Goal: Contribute content: Add original content to the website for others to see

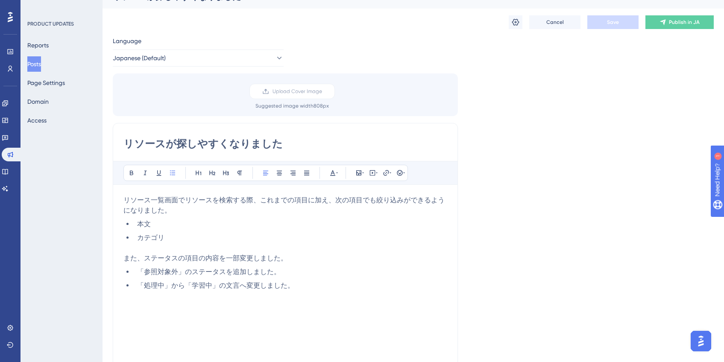
click at [319, 145] on input "リソースが探しやすくなりました" at bounding box center [285, 144] width 324 height 14
click at [279, 144] on input "リソースが探しやすくなりました 他1件" at bounding box center [285, 144] width 324 height 14
type input "リソースが探しやすくなりました　他1件"
click at [562, 135] on div "Language Japanese (Default) Upload Cover Image Suggested image width 808 px リソー…" at bounding box center [413, 239] width 601 height 406
click at [604, 22] on button "Save" at bounding box center [612, 22] width 51 height 14
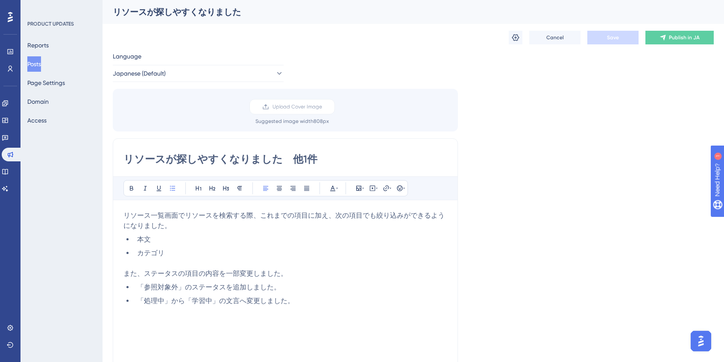
click at [41, 67] on button "Posts" at bounding box center [34, 63] width 14 height 15
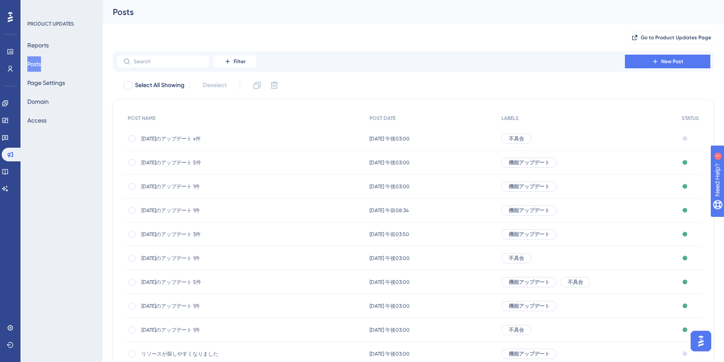
click at [192, 138] on span "[DATE]のアップデート x件" at bounding box center [209, 138] width 137 height 7
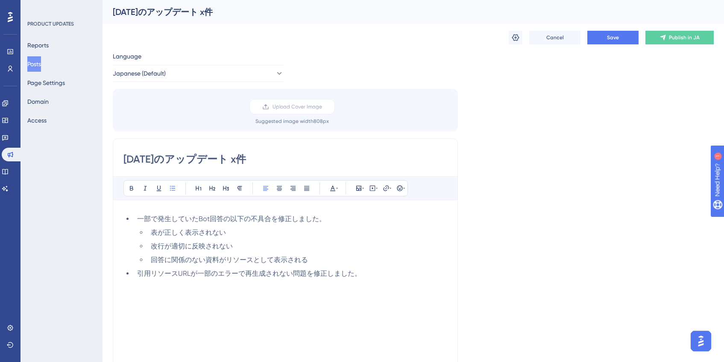
click at [41, 63] on button "Posts" at bounding box center [34, 63] width 14 height 15
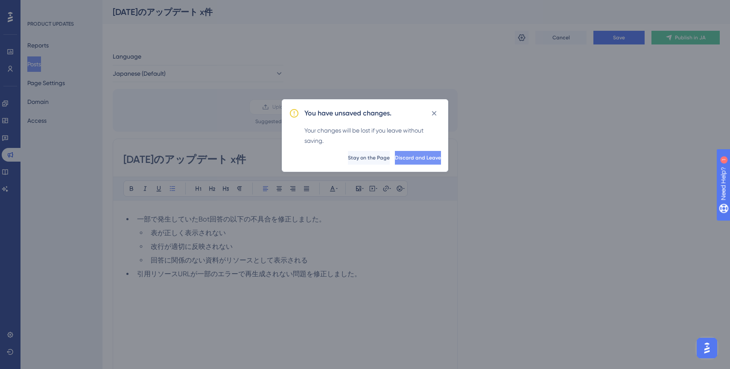
click at [395, 160] on span "Discard and Leave" at bounding box center [418, 157] width 46 height 7
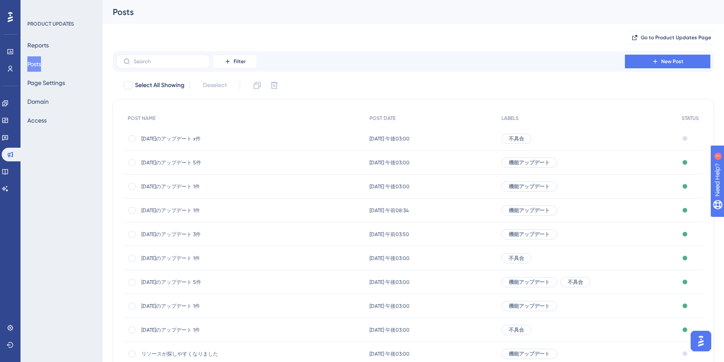
click at [180, 165] on span "[DATE]のアップデート 5件" at bounding box center [209, 162] width 137 height 7
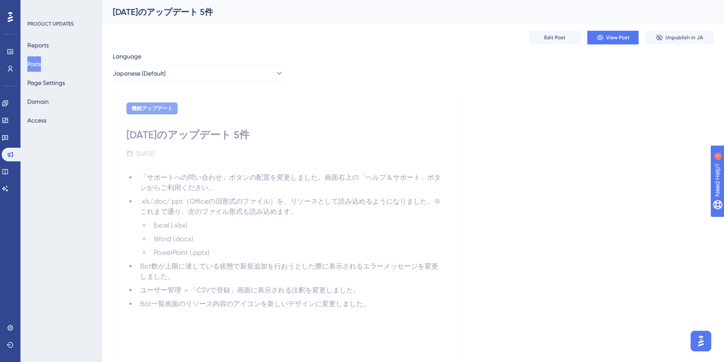
drag, startPoint x: 128, startPoint y: 138, endPoint x: 253, endPoint y: 139, distance: 125.2
click at [253, 139] on div "[DATE]のアップデート 5件" at bounding box center [285, 135] width 318 height 14
drag, startPoint x: 127, startPoint y: 136, endPoint x: 348, endPoint y: 140, distance: 220.5
click at [348, 140] on div "[DATE]のアップデート 5件" at bounding box center [285, 135] width 318 height 14
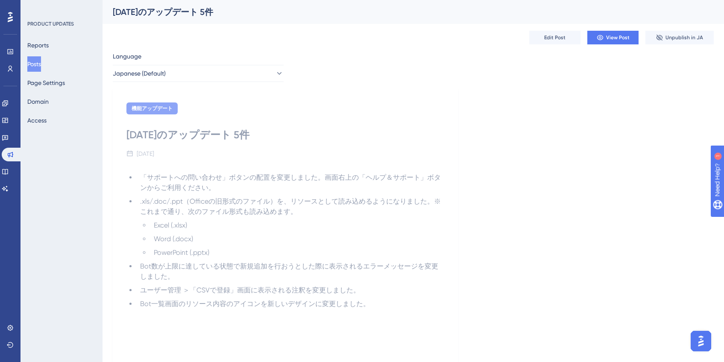
copy div "[DATE]のアップデート 5件"
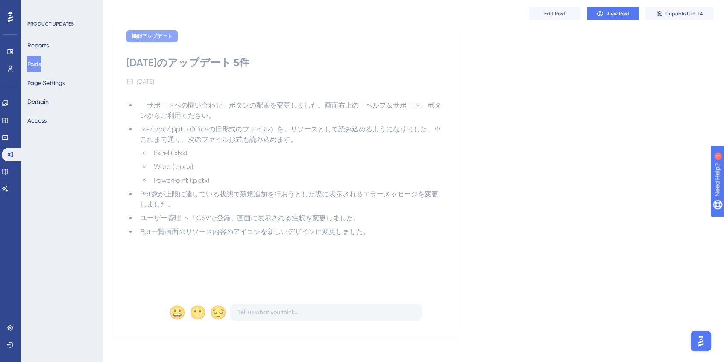
scroll to position [79, 0]
click at [41, 64] on button "Posts" at bounding box center [34, 63] width 14 height 15
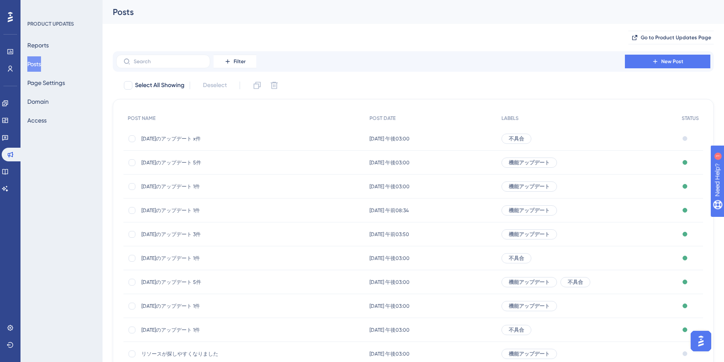
click at [188, 163] on span "[DATE]のアップデート 5件" at bounding box center [209, 162] width 137 height 7
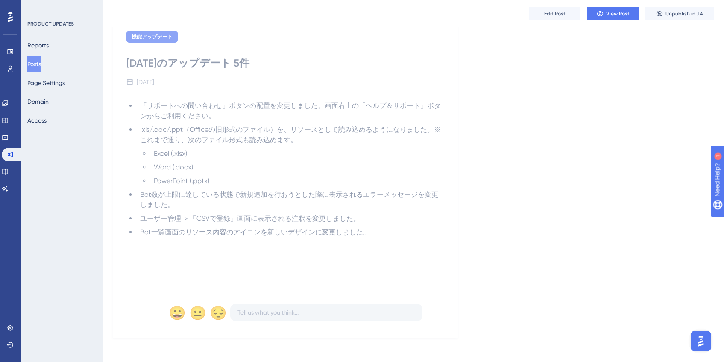
scroll to position [79, 0]
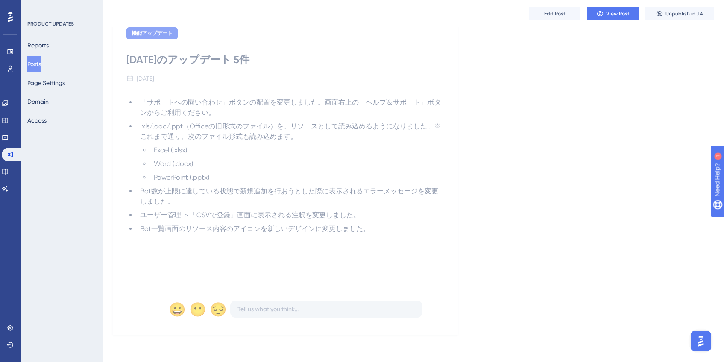
click at [41, 65] on button "Posts" at bounding box center [34, 63] width 14 height 15
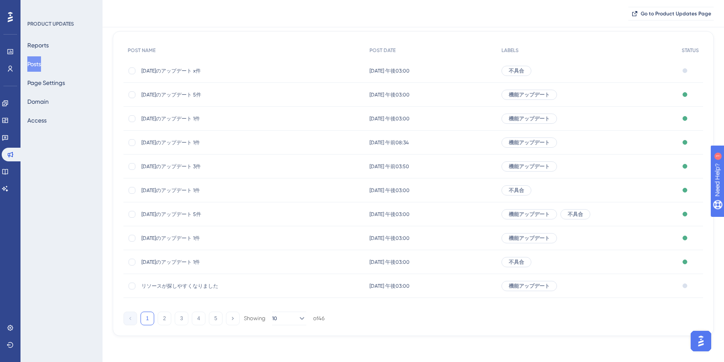
scroll to position [73, 0]
click at [207, 285] on span "リソースが探しやすくなりました" at bounding box center [209, 285] width 137 height 7
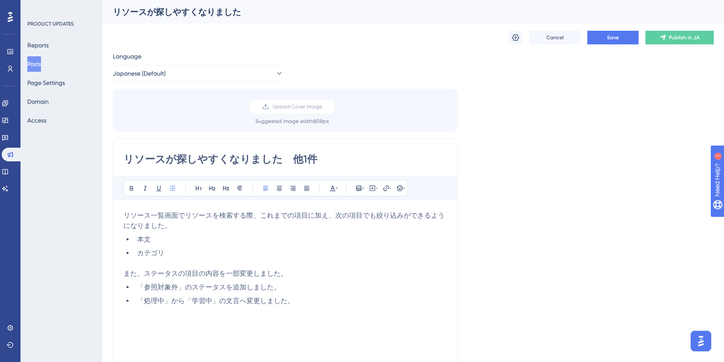
drag, startPoint x: 319, startPoint y: 159, endPoint x: 69, endPoint y: 158, distance: 249.9
paste input "[DATE]のアップデート 5"
click at [261, 160] on input "[DATE]のアップデート 5件" at bounding box center [285, 160] width 324 height 14
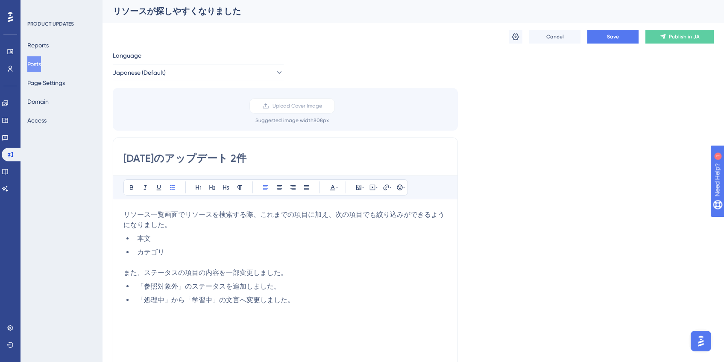
scroll to position [2, 0]
type input "[DATE]のアップデート 2件"
click at [439, 266] on p at bounding box center [285, 262] width 324 height 10
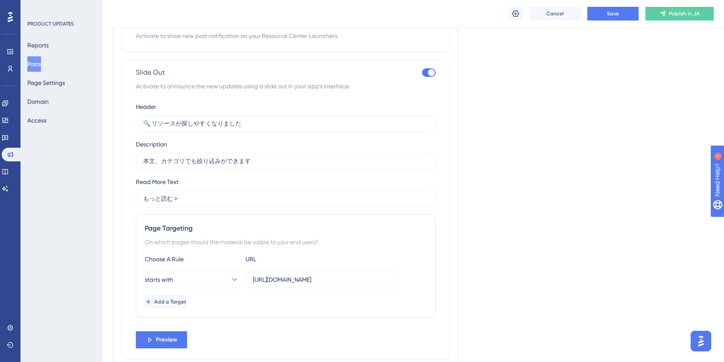
scroll to position [506, 0]
click at [328, 128] on label "🔍 リソースが探しやすくなりました" at bounding box center [286, 122] width 300 height 17
click at [328, 127] on input "🔍 リソースが探しやすくなりました" at bounding box center [285, 121] width 285 height 9
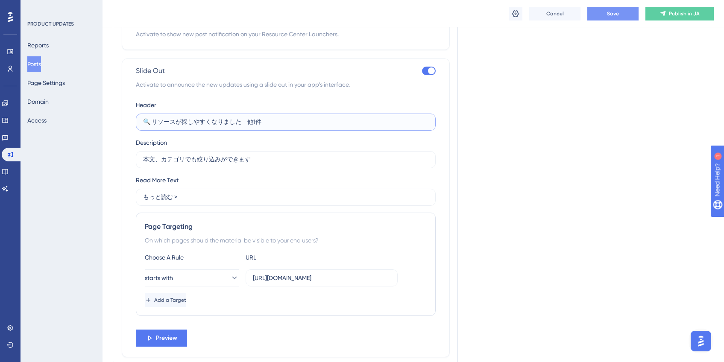
type input "🔍 リソースが探しやすくなりました　他1件"
click at [617, 17] on span "Save" at bounding box center [613, 13] width 12 height 7
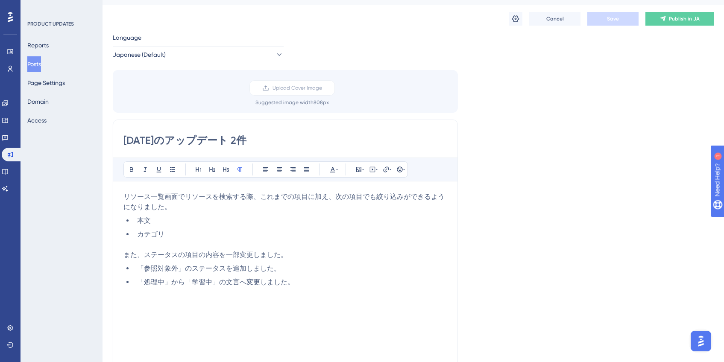
scroll to position [18, 0]
drag, startPoint x: 312, startPoint y: 284, endPoint x: 285, endPoint y: 283, distance: 27.4
click at [285, 283] on li "「処理中」から「学習中」の文言へ変更しました。" at bounding box center [291, 283] width 314 height 10
click at [126, 195] on span "リソース一覧画面でリソースを検索する際、これまでの項目に加え、次の項目でも絞り込みができるようになりました。" at bounding box center [283, 202] width 321 height 18
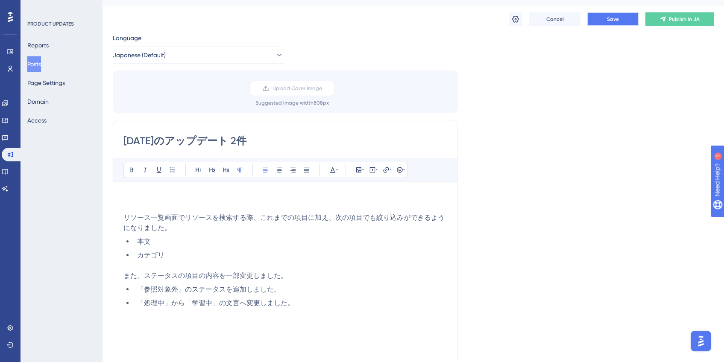
click at [593, 23] on button "Save" at bounding box center [612, 19] width 51 height 14
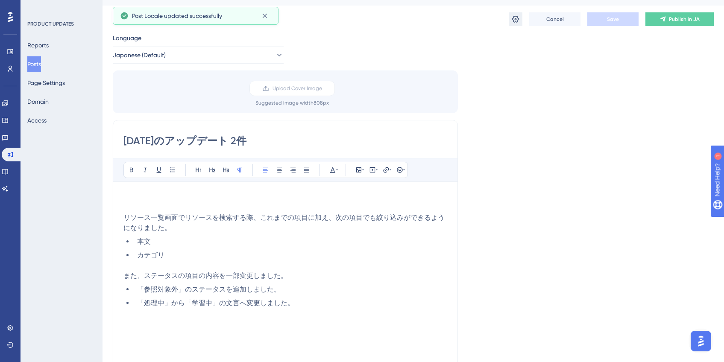
click at [514, 22] on icon at bounding box center [515, 19] width 7 height 7
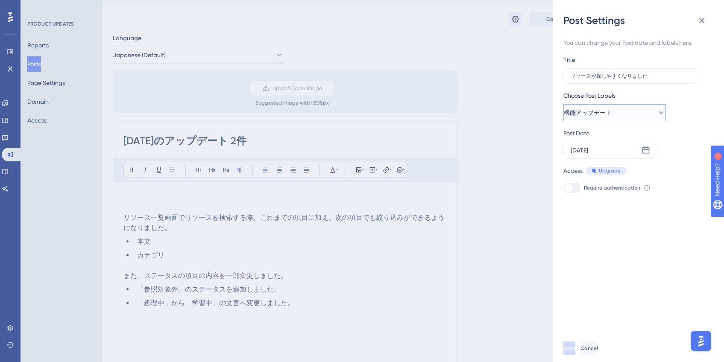
click at [599, 108] on span "機能アップデート" at bounding box center [588, 113] width 48 height 10
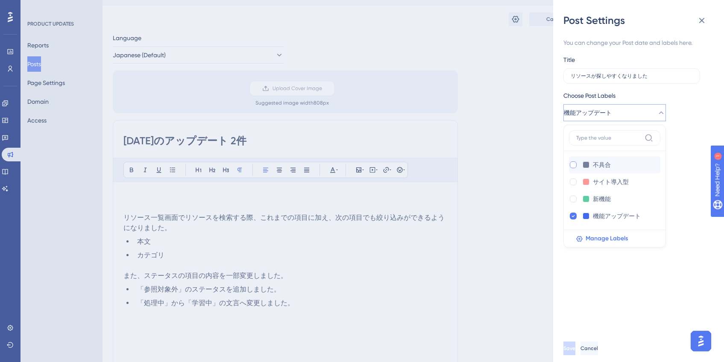
click at [574, 162] on div at bounding box center [573, 164] width 7 height 7
checkbox input "true"
click at [680, 169] on div "Access Upgrade" at bounding box center [635, 171] width 144 height 10
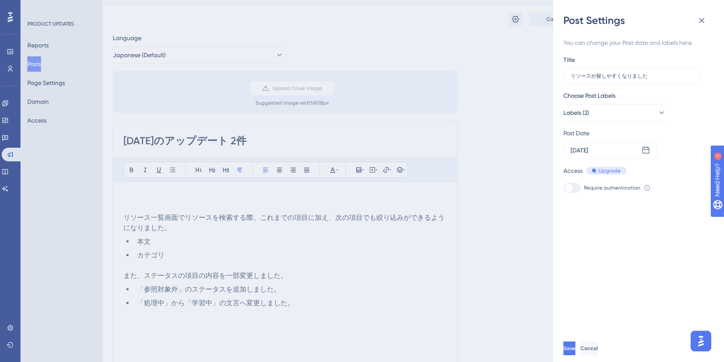
drag, startPoint x: 123, startPoint y: 139, endPoint x: 263, endPoint y: 141, distance: 139.7
click at [263, 141] on div "Post Settings You can change your Post date and labels here. Title リソースが探しやすくなり…" at bounding box center [362, 181] width 724 height 362
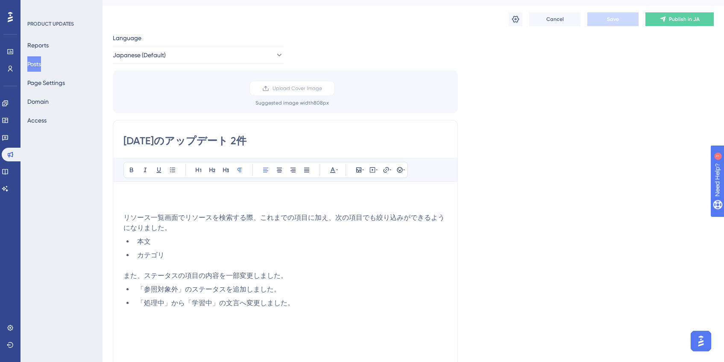
drag, startPoint x: 278, startPoint y: 147, endPoint x: 189, endPoint y: 141, distance: 88.6
click at [124, 139] on input "[DATE]のアップデート 2件" at bounding box center [285, 141] width 324 height 14
click at [176, 142] on input "[DATE]のアップデート 2件" at bounding box center [285, 141] width 324 height 14
drag, startPoint x: 280, startPoint y: 138, endPoint x: 123, endPoint y: 138, distance: 156.8
click at [123, 138] on div "[DATE]のアップデート 2件 Bold Italic Underline Bullet Point Heading 1 Heading 2 Heading…" at bounding box center [285, 255] width 345 height 271
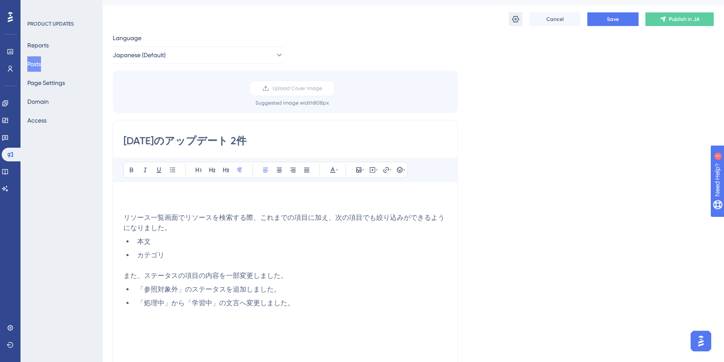
type input "[DATE]のアップデート 2件"
click at [520, 23] on button at bounding box center [516, 19] width 14 height 14
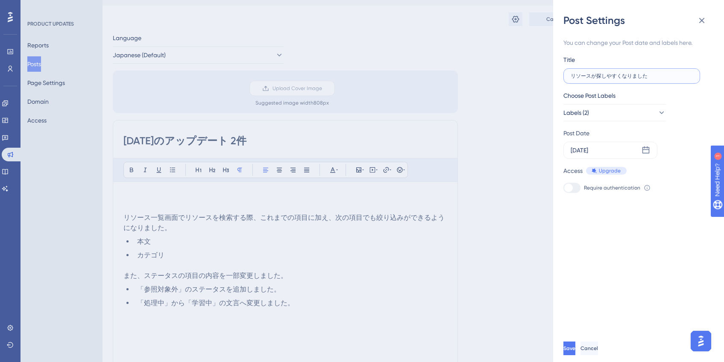
drag, startPoint x: 657, startPoint y: 75, endPoint x: 566, endPoint y: 75, distance: 91.0
click at [566, 75] on label "リソースが探しやすくなりました" at bounding box center [631, 75] width 137 height 15
paste input "[DATE]のアップデート 2件"
type input "[DATE]のアップデート 2件"
click at [643, 264] on div "You can change your Post date and labels here. Title [DATE]のアップデート 2件 Choose Po…" at bounding box center [641, 181] width 157 height 308
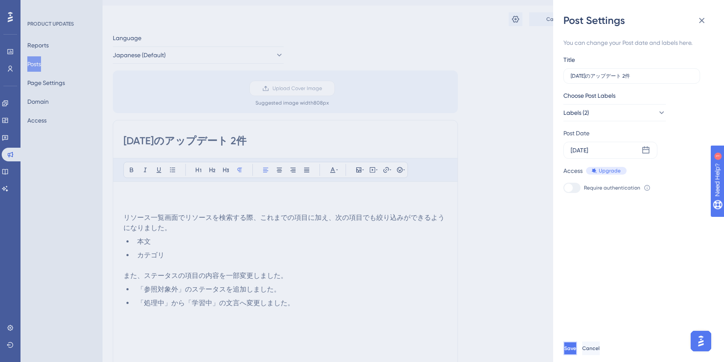
click at [577, 355] on button "Save" at bounding box center [570, 349] width 14 height 14
click at [698, 21] on icon at bounding box center [702, 20] width 10 height 10
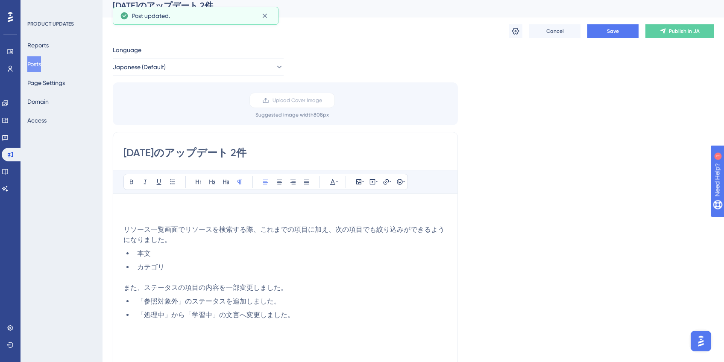
scroll to position [0, 0]
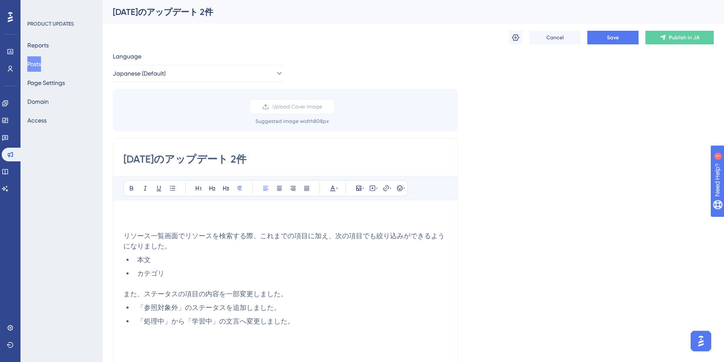
click at [41, 68] on button "Posts" at bounding box center [34, 63] width 14 height 15
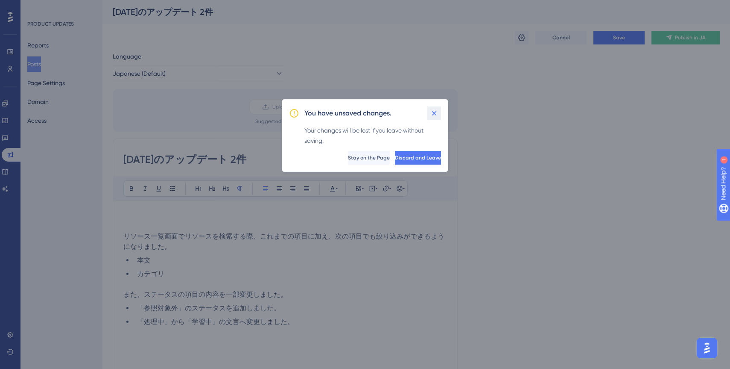
click at [438, 114] on icon at bounding box center [434, 113] width 9 height 9
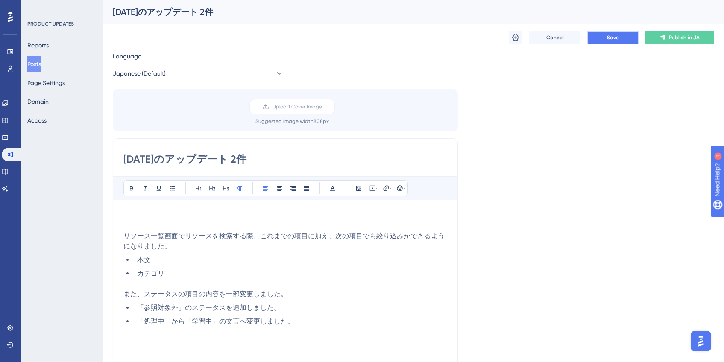
click at [619, 42] on button "Save" at bounding box center [612, 38] width 51 height 14
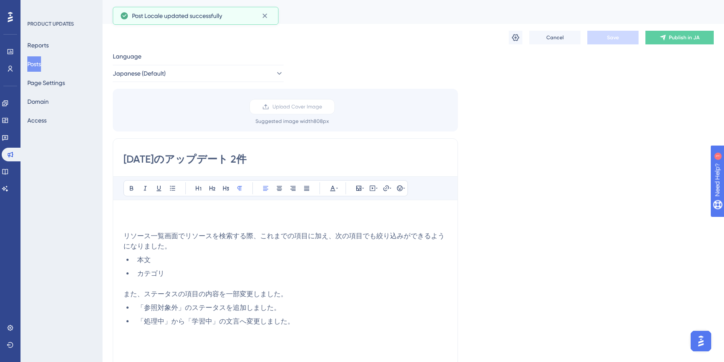
click at [41, 66] on button "Posts" at bounding box center [34, 63] width 14 height 15
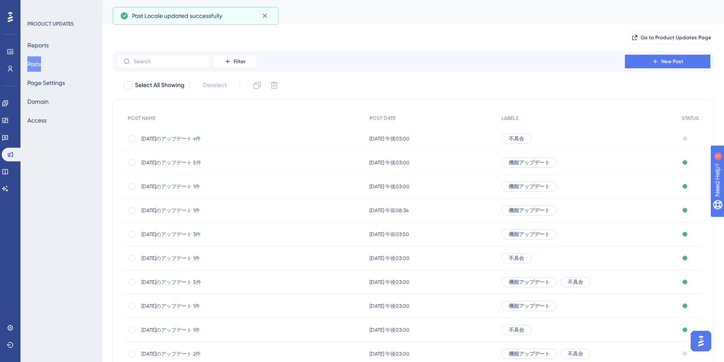
click at [199, 139] on span "[DATE]のアップデート x件" at bounding box center [209, 138] width 137 height 7
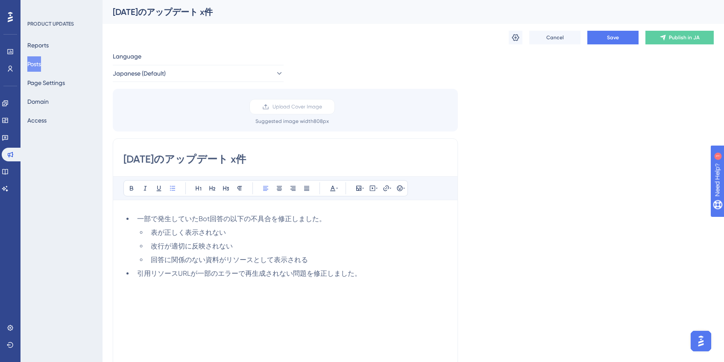
click at [41, 59] on button "Posts" at bounding box center [34, 63] width 14 height 15
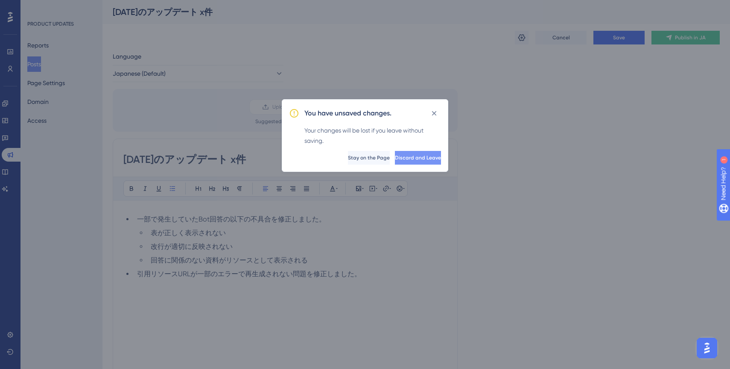
click at [395, 158] on span "Discard and Leave" at bounding box center [418, 157] width 46 height 7
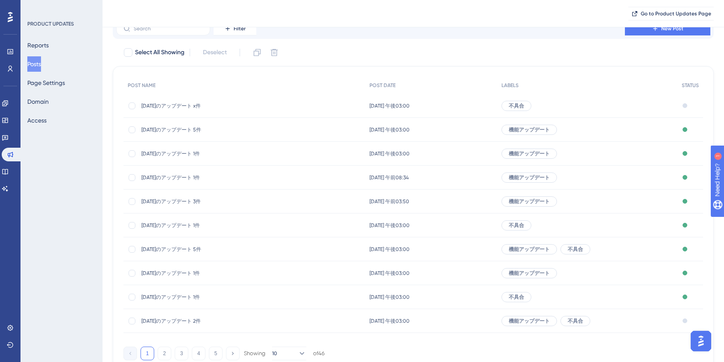
scroll to position [73, 0]
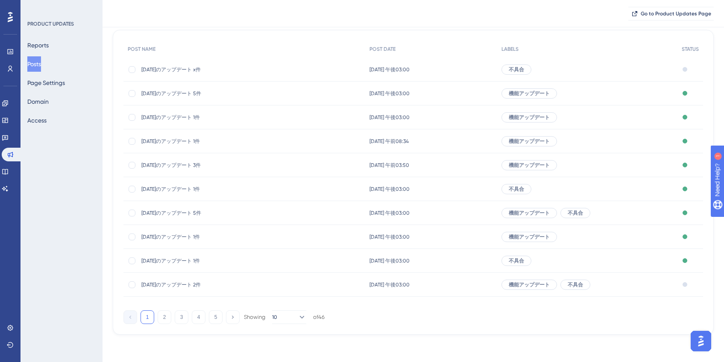
click at [203, 286] on span "[DATE]のアップデート 2件" at bounding box center [209, 285] width 137 height 7
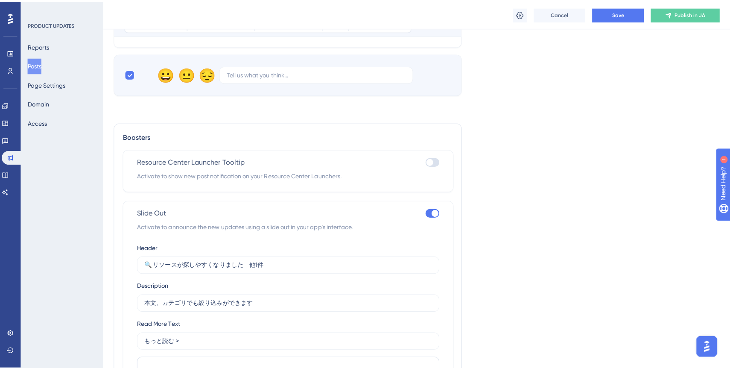
scroll to position [135, 0]
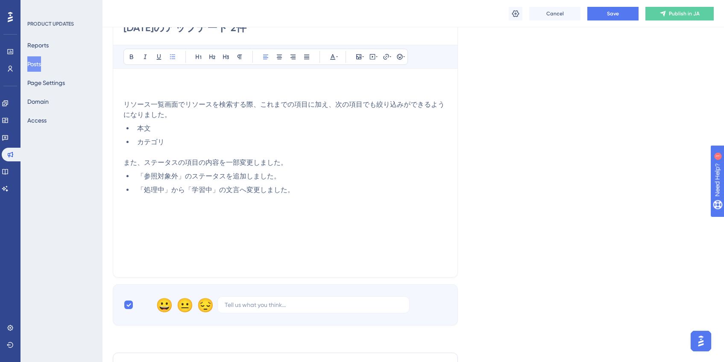
click at [41, 69] on button "Posts" at bounding box center [34, 63] width 14 height 15
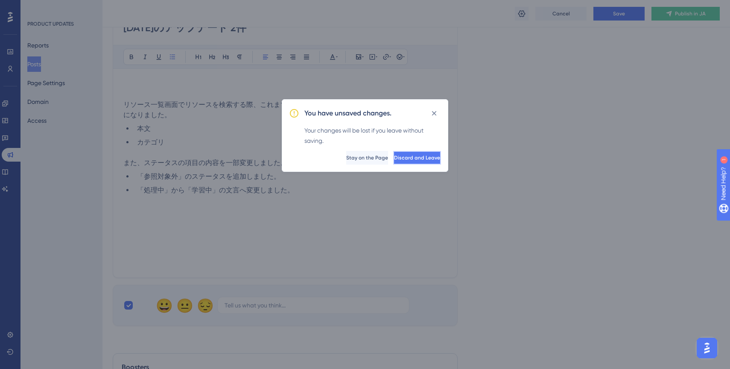
click at [393, 158] on button "Discard and Leave" at bounding box center [417, 158] width 48 height 14
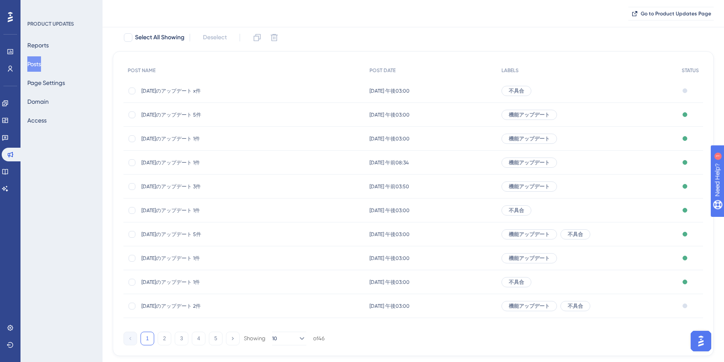
scroll to position [73, 0]
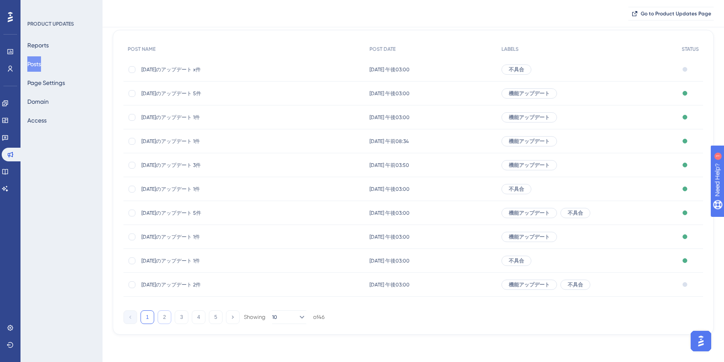
click at [167, 314] on button "2" at bounding box center [165, 318] width 14 height 14
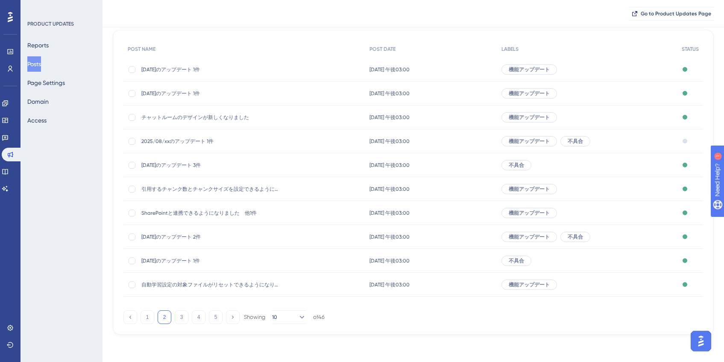
click at [200, 139] on span "2025/08/xxのアップデート 1件" at bounding box center [209, 141] width 137 height 7
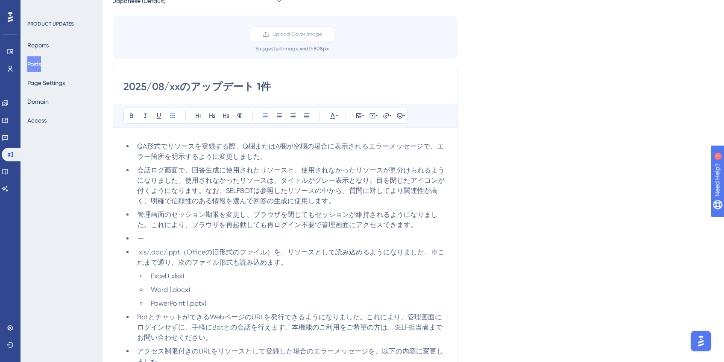
scroll to position [131, 0]
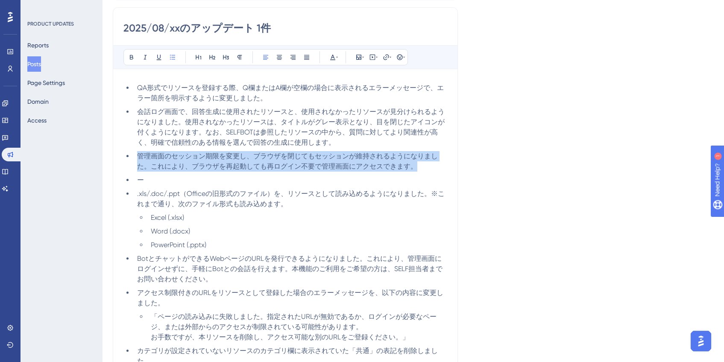
drag, startPoint x: 425, startPoint y: 170, endPoint x: 135, endPoint y: 157, distance: 290.4
click at [135, 157] on li "管理画面のセッション期限を変更し、ブラウザを閉じてもセッションが維持されるようになりました。これにより、ブラウザを再起動しても再ログイン不要で管理画面にアクセ…" at bounding box center [291, 161] width 314 height 21
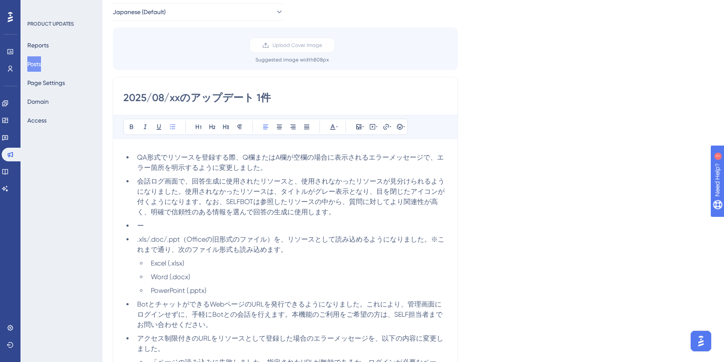
scroll to position [0, 0]
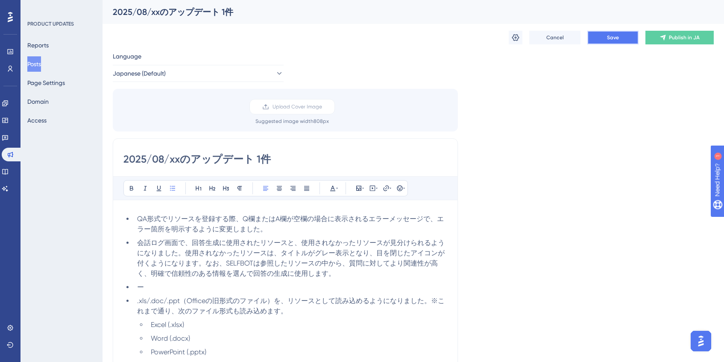
click at [616, 42] on button "Save" at bounding box center [612, 38] width 51 height 14
click at [38, 65] on button "Posts" at bounding box center [34, 63] width 14 height 15
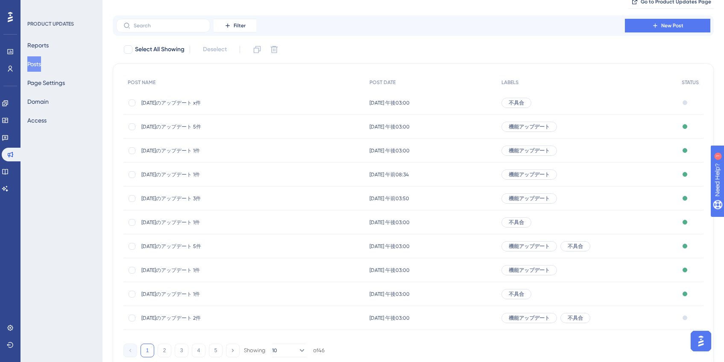
scroll to position [69, 0]
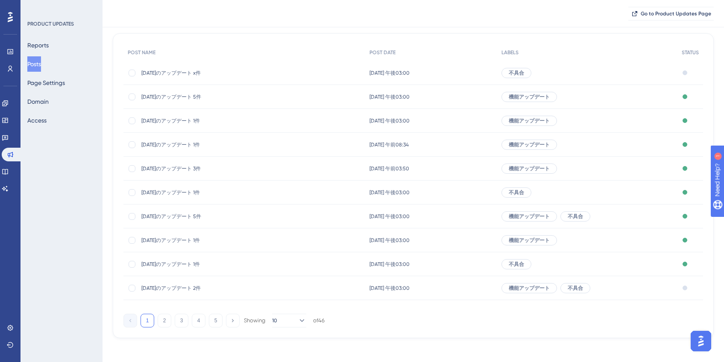
click at [192, 288] on span "[DATE]のアップデート 2件" at bounding box center [209, 288] width 137 height 7
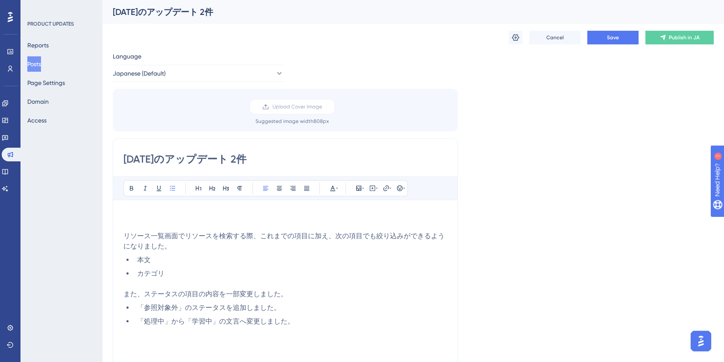
click at [124, 234] on span "リソース一覧画面でリソースを検索する際、これまでの項目に加え、次の項目でも絞り込みができるようになりました。" at bounding box center [283, 241] width 321 height 18
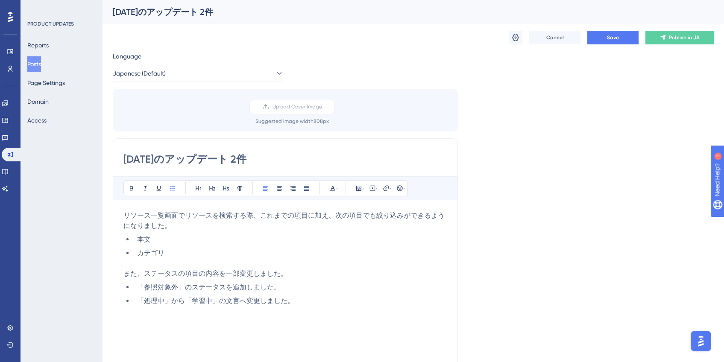
click at [386, 303] on li "「処理中」から「学習中」の文言へ変更しました。" at bounding box center [291, 301] width 314 height 10
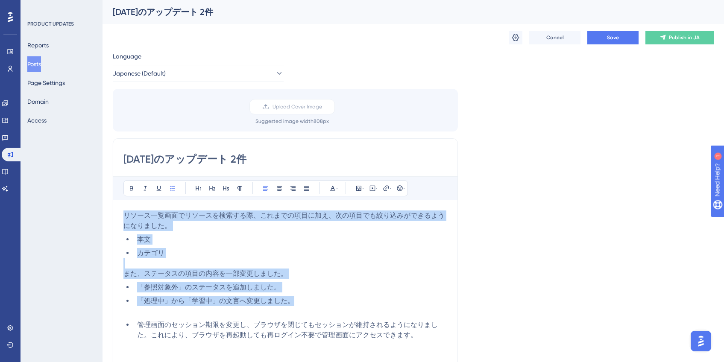
drag, startPoint x: 309, startPoint y: 300, endPoint x: 122, endPoint y: 212, distance: 206.6
click at [122, 212] on div "[DATE]のアップデート 2件 Bold Italic Underline Bullet Point Heading 1 Heading 2 Heading…" at bounding box center [285, 273] width 345 height 271
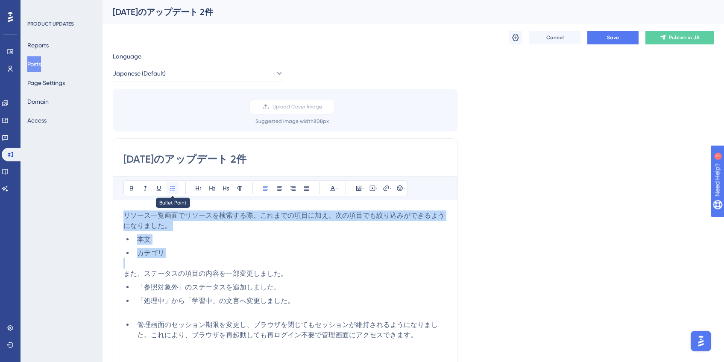
click at [170, 188] on icon at bounding box center [172, 188] width 5 height 5
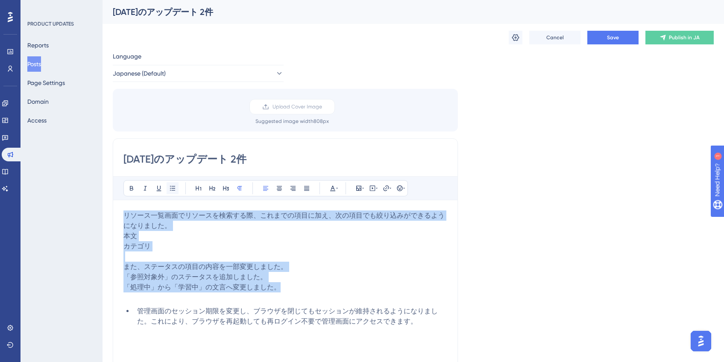
click at [170, 188] on icon at bounding box center [172, 188] width 5 height 5
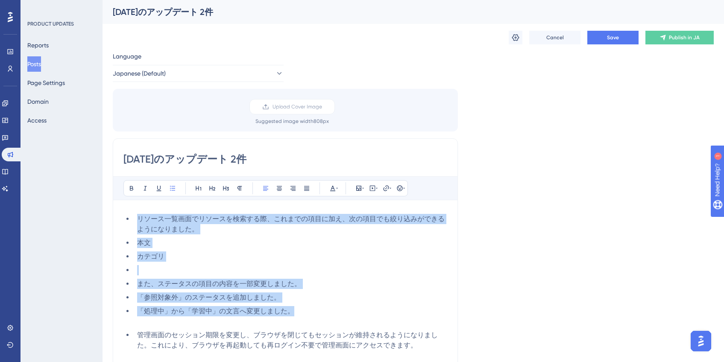
click at [182, 267] on li at bounding box center [291, 270] width 314 height 10
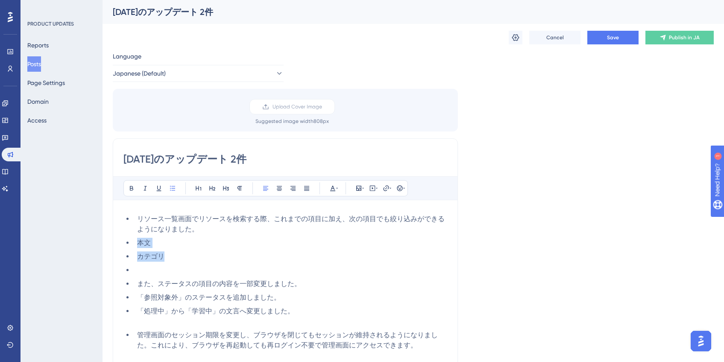
drag, startPoint x: 179, startPoint y: 257, endPoint x: 135, endPoint y: 245, distance: 44.7
click at [135, 245] on ul "リソース一覧画面でリソースを検索する際、これまでの項目に加え、次の項目でも絞り込みができるようになりました。 本文 カテゴリ また、ステータスの項目の内容を一…" at bounding box center [285, 265] width 324 height 103
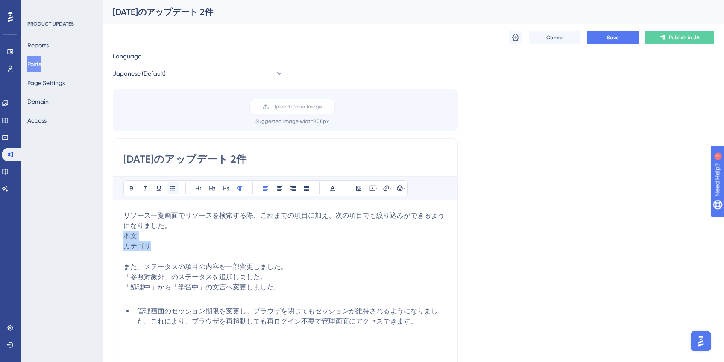
click at [176, 190] on button at bounding box center [173, 188] width 12 height 12
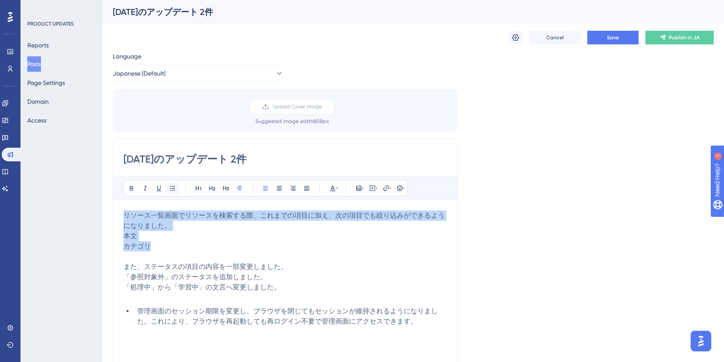
click at [176, 190] on button at bounding box center [173, 188] width 12 height 12
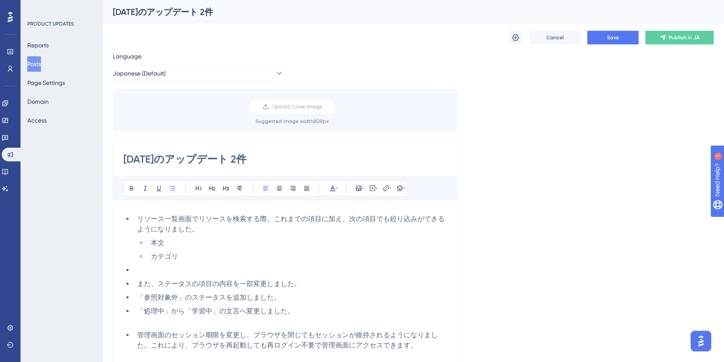
click at [149, 270] on li at bounding box center [291, 270] width 314 height 10
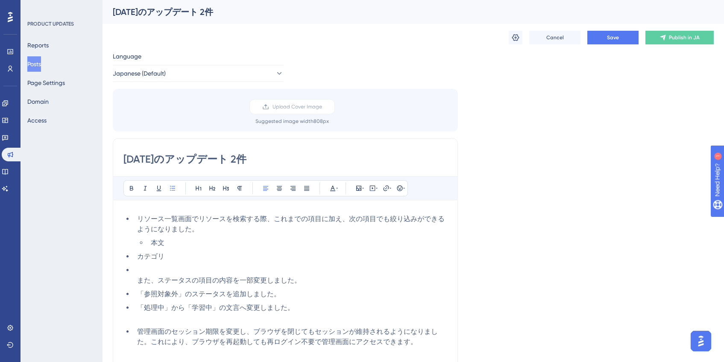
click at [154, 271] on li "また、ステータスの項目の内容を一部変更しました。" at bounding box center [291, 275] width 314 height 21
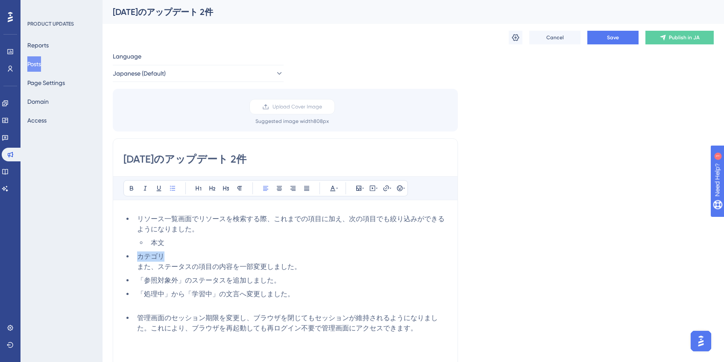
drag, startPoint x: 165, startPoint y: 255, endPoint x: 117, endPoint y: 255, distance: 48.3
click at [117, 255] on div "[DATE]のアップデート 2件 Bold Italic Underline Bullet Point Heading 1 Heading 2 Heading…" at bounding box center [285, 275] width 345 height 274
click at [166, 272] on ul "リソース一覧画面でリソースを検索する際、これまでの項目に加え、次の項目でも絞り込みができるようになりました。 本文 カテゴリ また、ステータスの項目の内容を一…" at bounding box center [285, 256] width 324 height 85
click at [151, 266] on span "また、ステータスの項目の内容を一部変更しました。" at bounding box center [233, 267] width 164 height 8
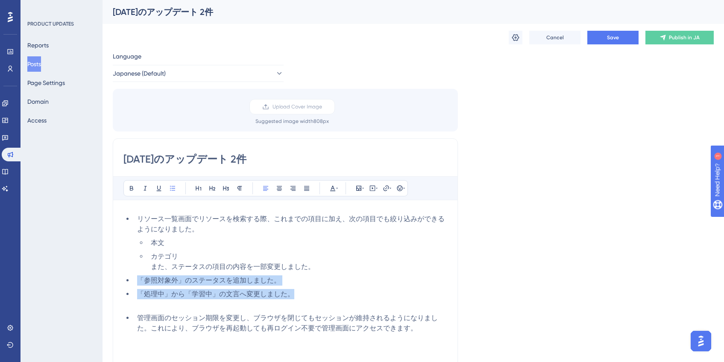
drag, startPoint x: 299, startPoint y: 296, endPoint x: 138, endPoint y: 280, distance: 162.2
click at [138, 280] on ul "リソース一覧画面でリソースを検索する際、これまでの項目に加え、次の項目でも絞り込みができるようになりました。 本文 カテゴリ また、ステータスの項目の内容を一…" at bounding box center [285, 256] width 324 height 85
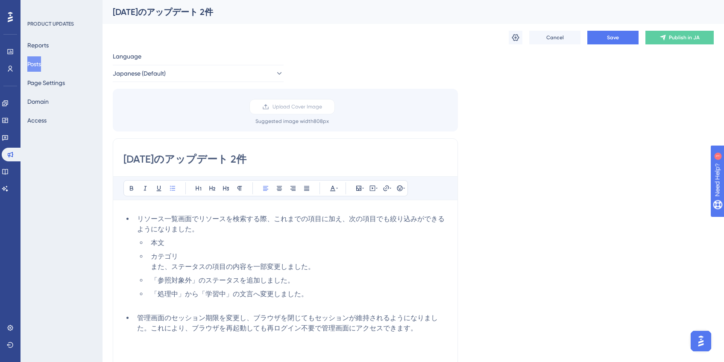
click at [197, 259] on li "カテゴリ また、ステータスの項目の内容を一部変更しました。" at bounding box center [297, 262] width 300 height 21
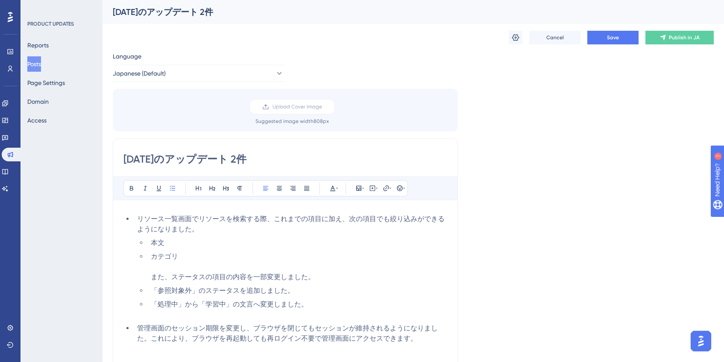
click at [153, 278] on span "また、ステータスの項目の内容を一部変更しました。" at bounding box center [233, 277] width 164 height 8
drag, startPoint x: 140, startPoint y: 257, endPoint x: 169, endPoint y: 257, distance: 29.5
click at [169, 257] on li "カテゴリ また、ステータスの項目の内容を一部変更しました。" at bounding box center [291, 267] width 314 height 31
click at [152, 279] on span "また、ステータスの項目の内容を一部変更しました。" at bounding box center [233, 277] width 164 height 8
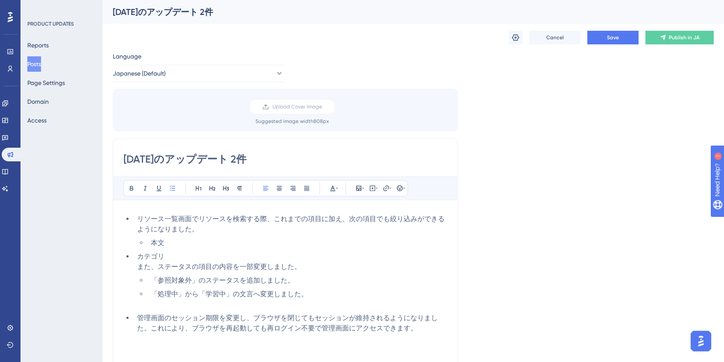
click at [189, 257] on li "カテゴリ また、ステータスの項目の内容を一部変更しました。" at bounding box center [291, 262] width 314 height 21
drag, startPoint x: 189, startPoint y: 257, endPoint x: 84, endPoint y: 257, distance: 105.5
click at [153, 268] on span "また、ステータスの項目の内容を一部変更しました。" at bounding box center [233, 267] width 164 height 8
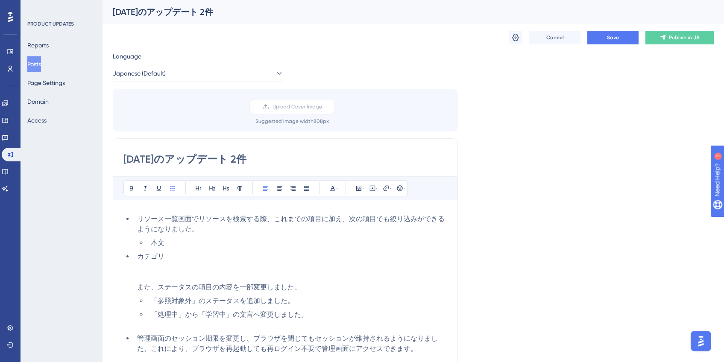
click at [169, 259] on li "カテゴリ また、ステータスの項目の内容を一部変更しました。" at bounding box center [291, 272] width 314 height 41
click at [159, 277] on li "カテゴリ また、ステータスの項目の内容を一部変更しました。" at bounding box center [291, 272] width 314 height 41
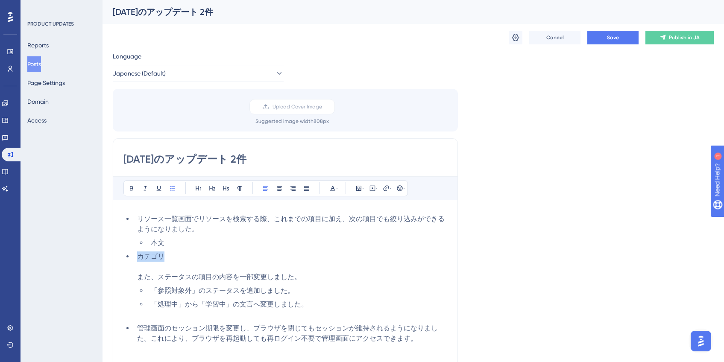
drag, startPoint x: 136, startPoint y: 256, endPoint x: 205, endPoint y: 257, distance: 69.6
click at [205, 257] on li "カテゴリ また、ステータスの項目の内容を一部変更しました。" at bounding box center [291, 267] width 314 height 31
click at [174, 183] on button at bounding box center [173, 188] width 12 height 12
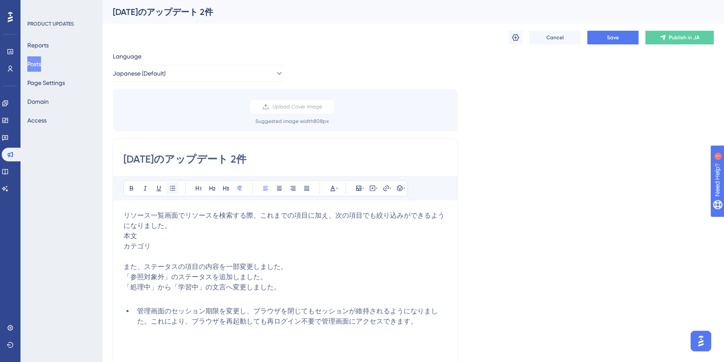
click at [174, 183] on button at bounding box center [173, 188] width 12 height 12
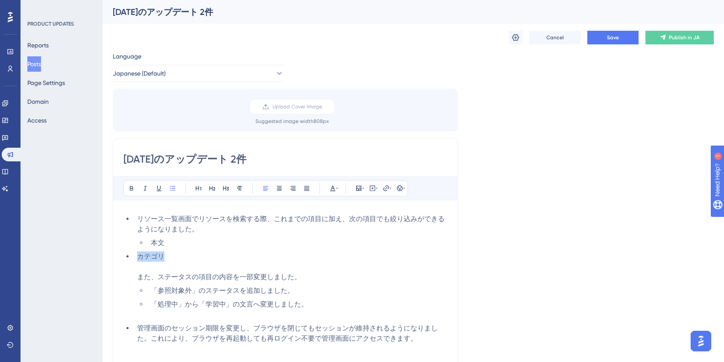
click at [167, 253] on li "カテゴリ また、ステータスの項目の内容を一部変更しました。" at bounding box center [291, 267] width 314 height 31
click at [377, 220] on span "リソース一覧画面でリソースを検索する際、これまでの項目に加え、次の項目でも絞り込みができるようになりました。" at bounding box center [291, 224] width 308 height 18
drag, startPoint x: 181, startPoint y: 254, endPoint x: 134, endPoint y: 243, distance: 47.9
click at [134, 243] on ul "リソース一覧画面でリソースを検索する際、これまでの項目に加え、本文・カテゴリでも絞り込みができるようになりました。 本文 カテゴリ また、ステータスの項目の内…" at bounding box center [285, 262] width 324 height 96
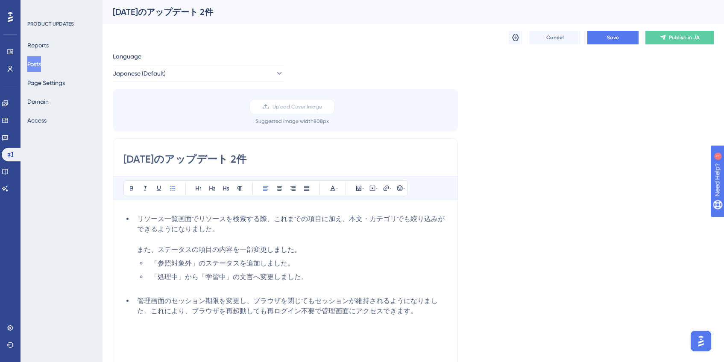
click at [165, 261] on span "「参照対象外」のステータスを追加しました。" at bounding box center [223, 263] width 144 height 8
click at [614, 34] on span "Save" at bounding box center [613, 37] width 12 height 7
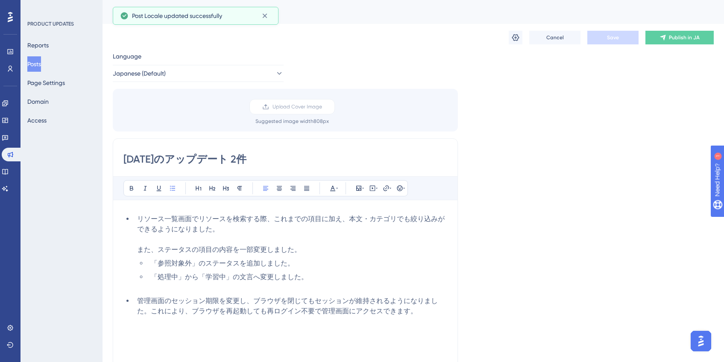
click at [348, 219] on span "リソース一覧画面でリソースを検索する際、これまでの項目に加え、本文・カテゴリでも絞り込みができるようになりました。" at bounding box center [291, 224] width 308 height 18
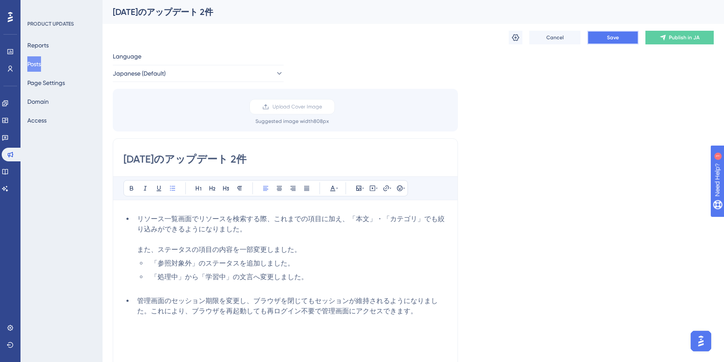
click at [604, 44] on button "Save" at bounding box center [612, 38] width 51 height 14
click at [261, 159] on input "[DATE]のアップデート 2件" at bounding box center [285, 160] width 324 height 14
type input "[DATE]のアップデート 3件"
click at [516, 39] on icon at bounding box center [515, 37] width 9 height 9
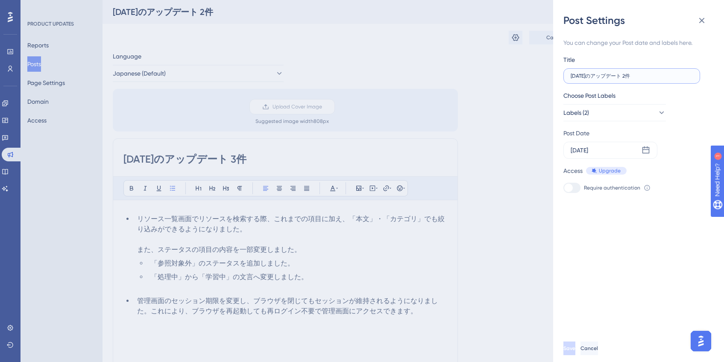
click at [638, 77] on input "[DATE]のアップデート 2件" at bounding box center [632, 76] width 122 height 6
type input "[DATE]のアップデート 3件"
click at [577, 352] on button "Save" at bounding box center [570, 349] width 14 height 14
click at [707, 21] on button at bounding box center [701, 20] width 17 height 17
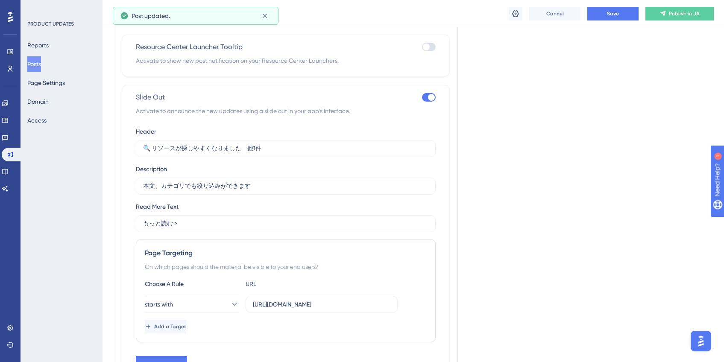
scroll to position [548, 0]
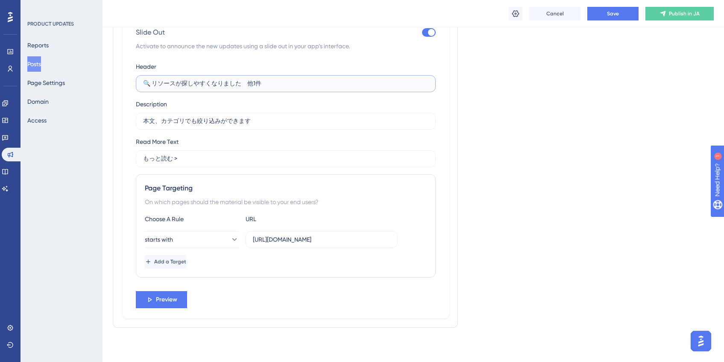
click at [254, 84] on input "🔍 リソースが探しやすくなりました　他1件" at bounding box center [285, 83] width 285 height 9
type input "🔍 リソースが探しやすくなりました　他2件"
click at [590, 15] on button "Save" at bounding box center [612, 14] width 51 height 14
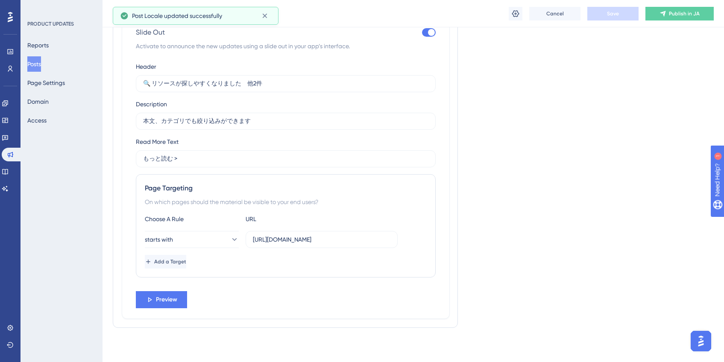
click at [41, 61] on button "Posts" at bounding box center [34, 63] width 14 height 15
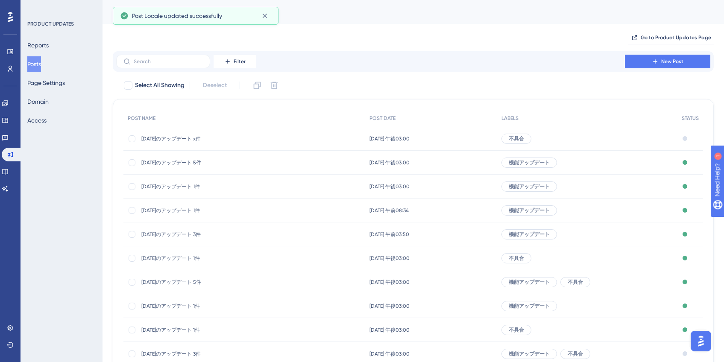
click at [191, 138] on span "[DATE]のアップデート x件" at bounding box center [209, 138] width 137 height 7
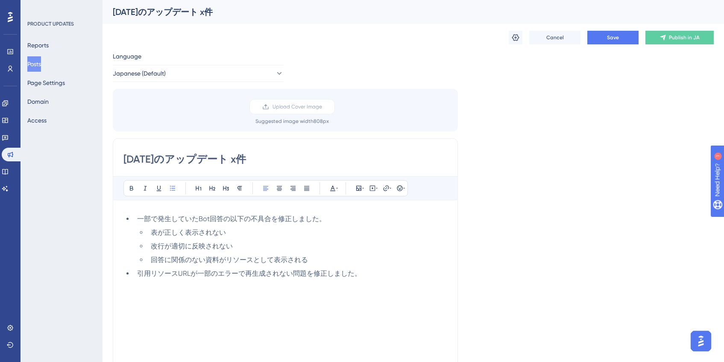
click at [41, 65] on button "Posts" at bounding box center [34, 63] width 14 height 15
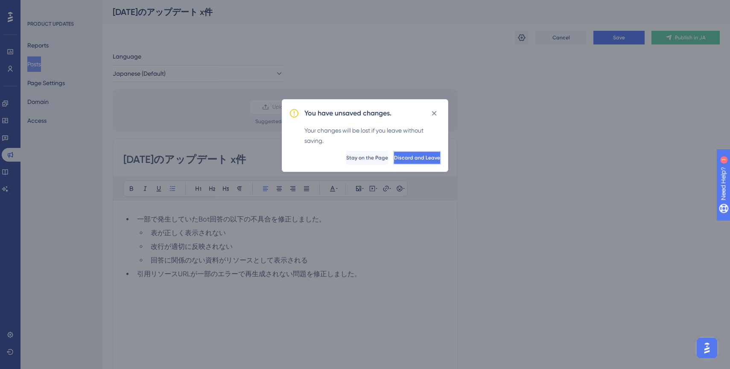
click at [398, 158] on span "Discard and Leave" at bounding box center [417, 157] width 46 height 7
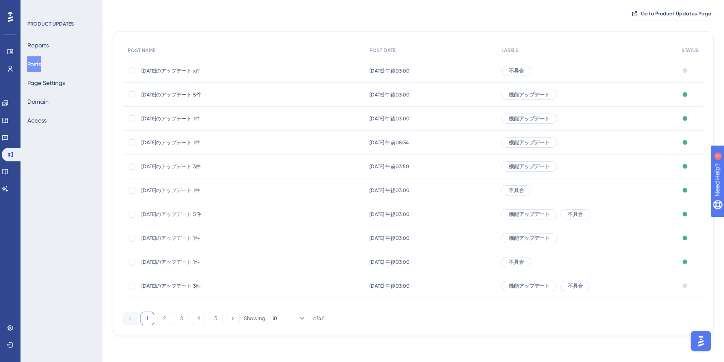
scroll to position [73, 0]
click at [162, 317] on button "2" at bounding box center [165, 318] width 14 height 14
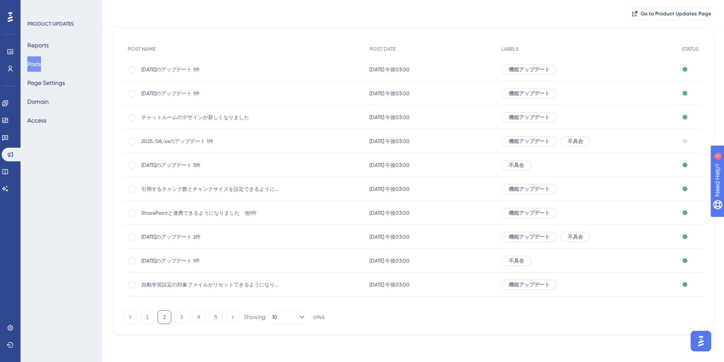
click at [185, 141] on span "2025/08/xxのアップデート 1件" at bounding box center [209, 141] width 137 height 7
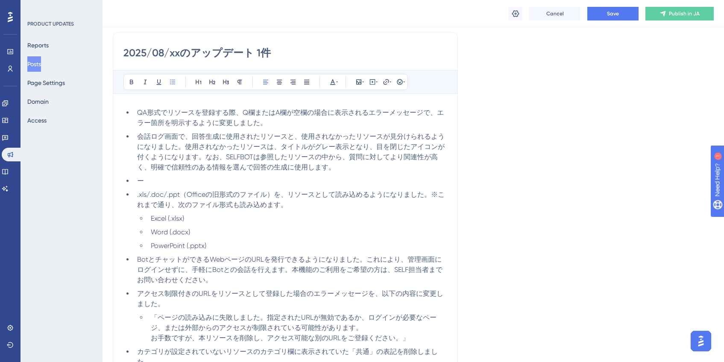
scroll to position [89, 0]
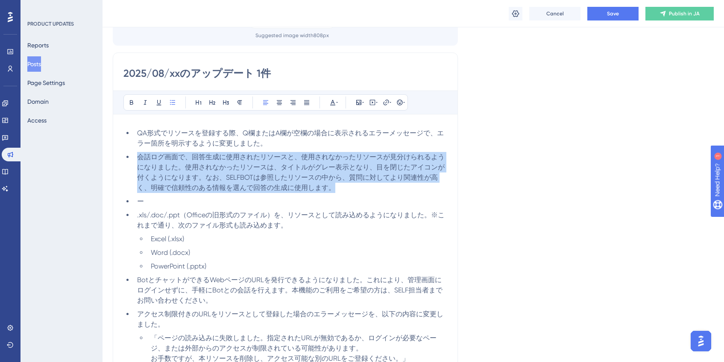
drag, startPoint x: 349, startPoint y: 190, endPoint x: 138, endPoint y: 160, distance: 212.3
click at [138, 160] on li "会話ログ画面で、回答生成に使用されたリソースと、使用されなかったリソースが見分けられるようになりました。使用されなかったリソースは、タイトルがグレー表示となり…" at bounding box center [291, 172] width 314 height 41
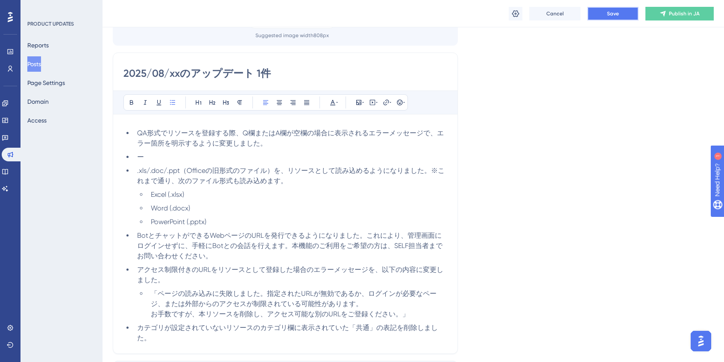
click at [593, 17] on button "Save" at bounding box center [612, 14] width 51 height 14
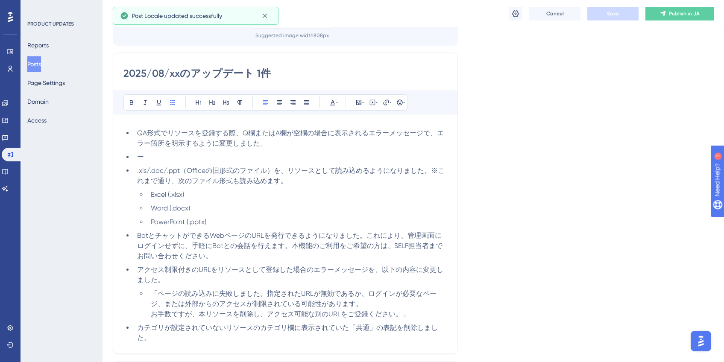
click at [38, 63] on button "Posts" at bounding box center [34, 63] width 14 height 15
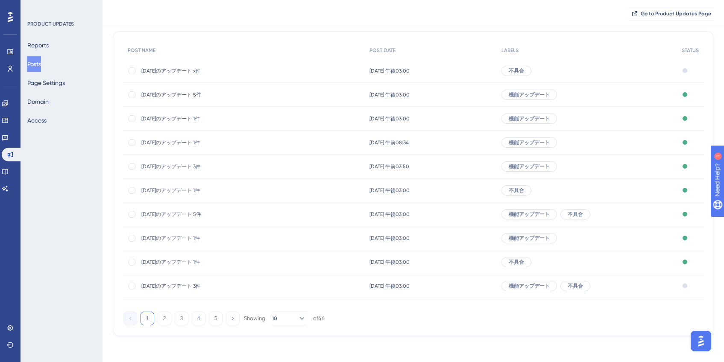
scroll to position [73, 0]
click at [191, 284] on span "[DATE]のアップデート 3件" at bounding box center [209, 285] width 137 height 7
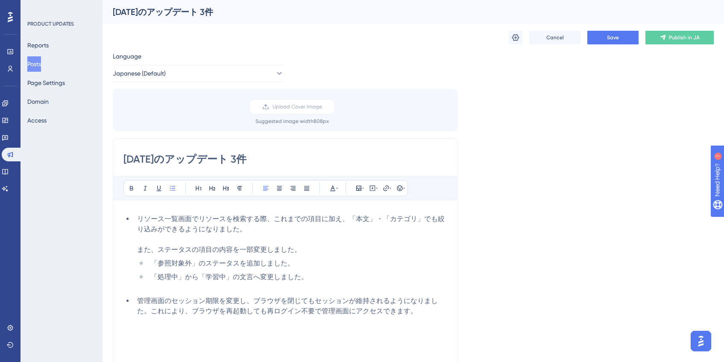
click at [422, 314] on li "管理画面のセッション期限を変更し、ブラウザを閉じてもセッションが維持されるようになりました。これにより、ブラウザを再起動しても再ログイン不要で管理画面にアクセ…" at bounding box center [291, 306] width 314 height 21
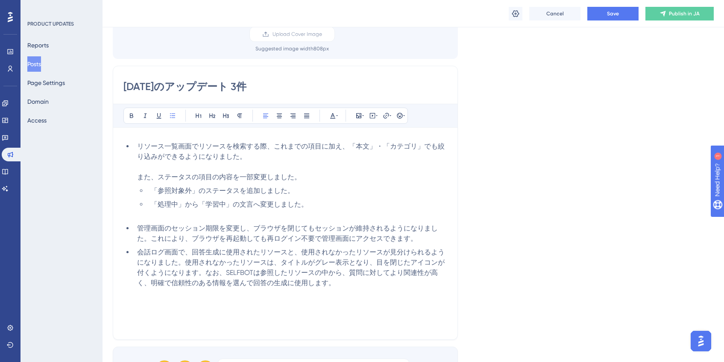
scroll to position [76, 0]
click at [435, 239] on li "管理画面のセッション期限を変更し、ブラウザを閉じてもセッションが維持されるようになりました。これにより、ブラウザを再起動しても再ログイン不要で管理画面にアクセ…" at bounding box center [291, 233] width 314 height 21
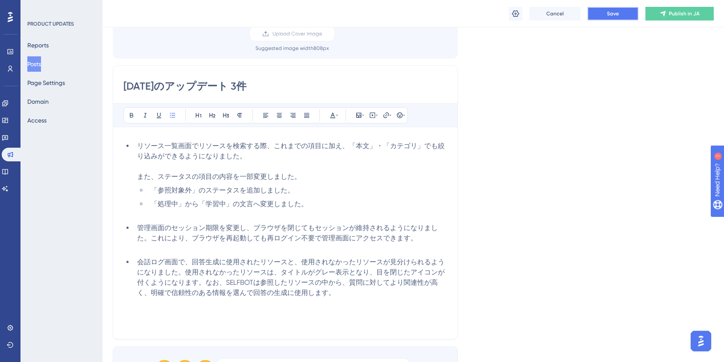
click at [614, 19] on button "Save" at bounding box center [612, 14] width 51 height 14
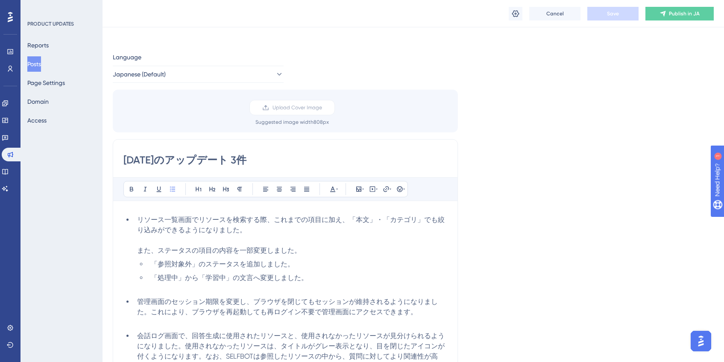
scroll to position [0, 0]
